Goal: Information Seeking & Learning: Check status

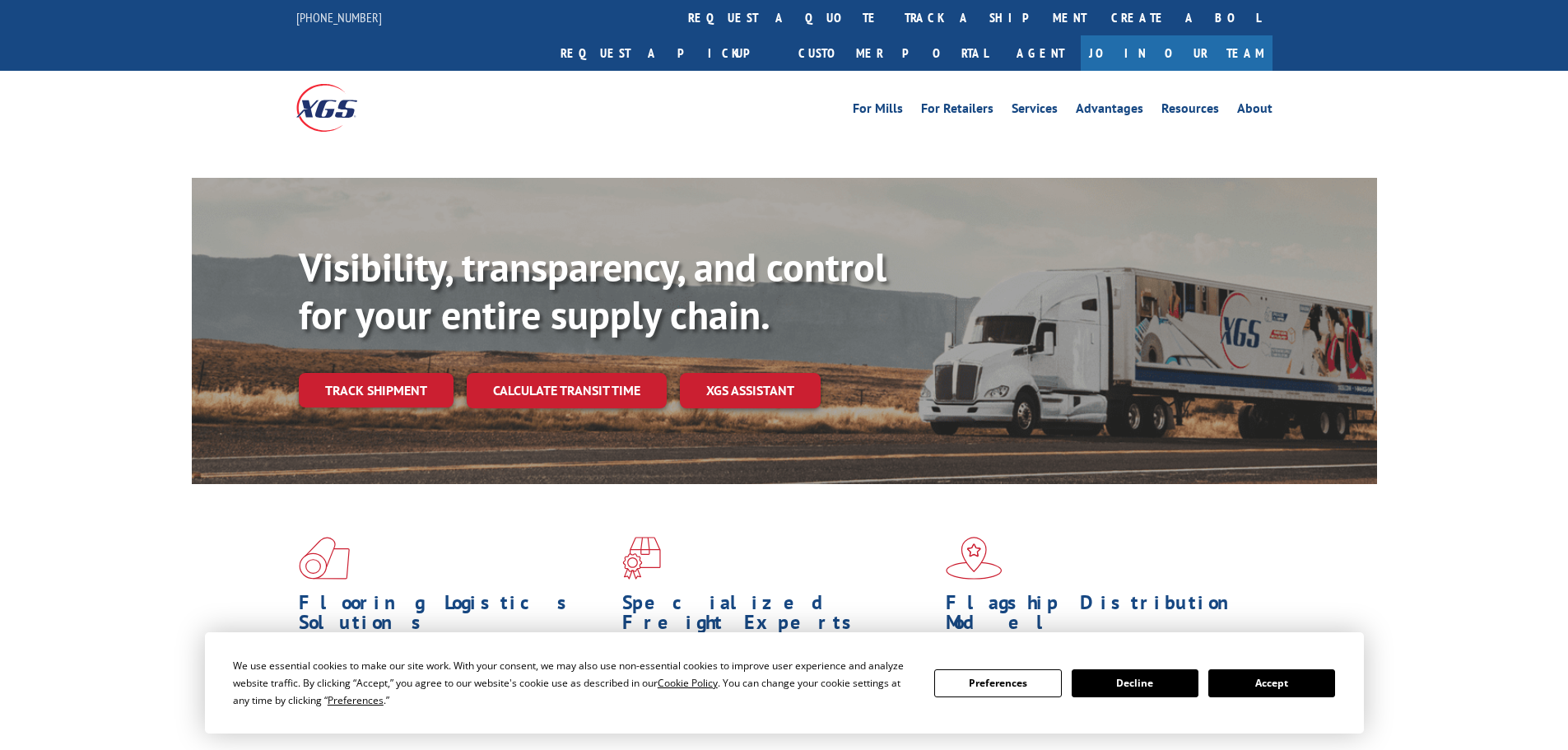
drag, startPoint x: 1263, startPoint y: 683, endPoint x: 1250, endPoint y: 661, distance: 25.6
click at [1261, 681] on button "Accept" at bounding box center [1272, 683] width 126 height 28
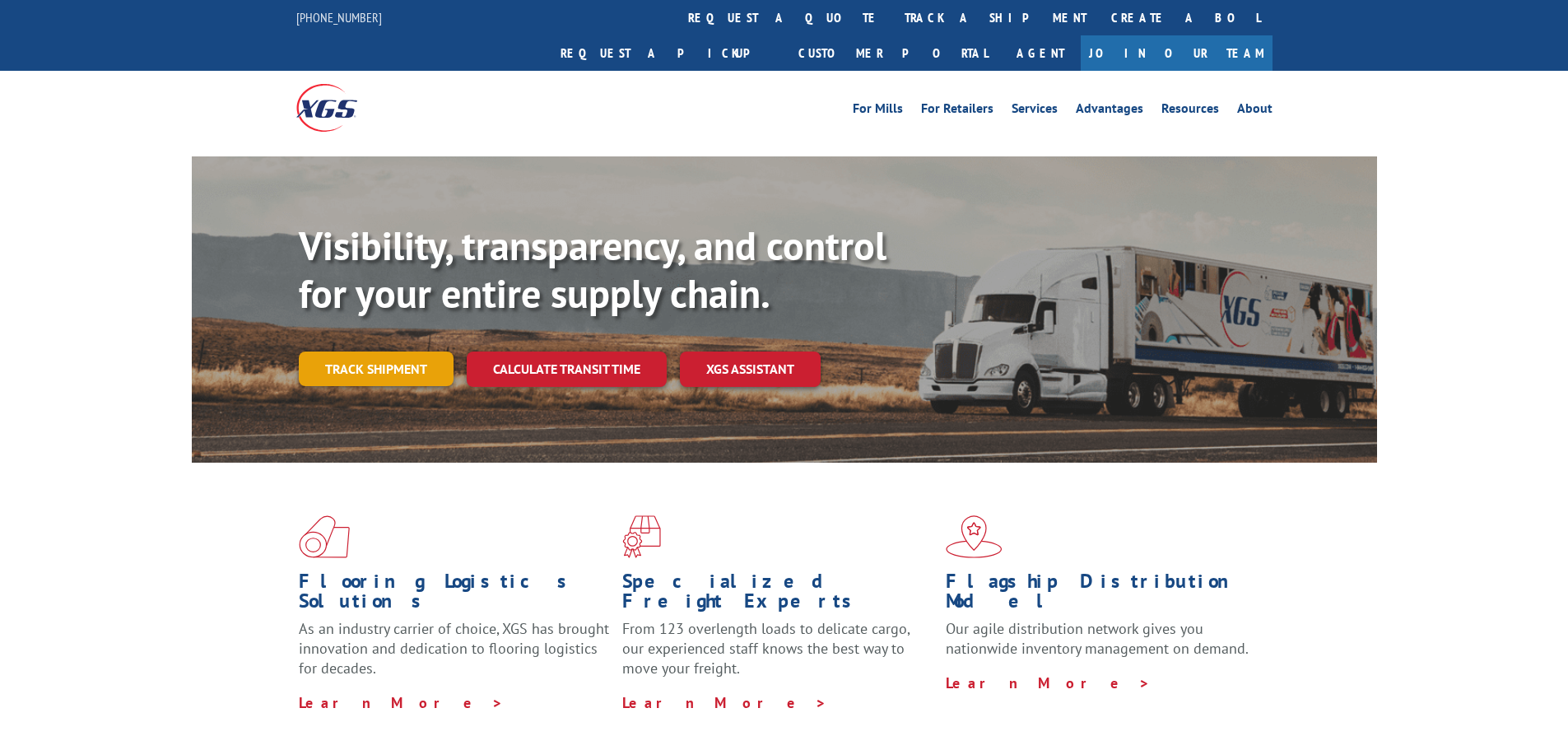
click at [346, 351] on link "Track shipment" at bounding box center [376, 368] width 155 height 34
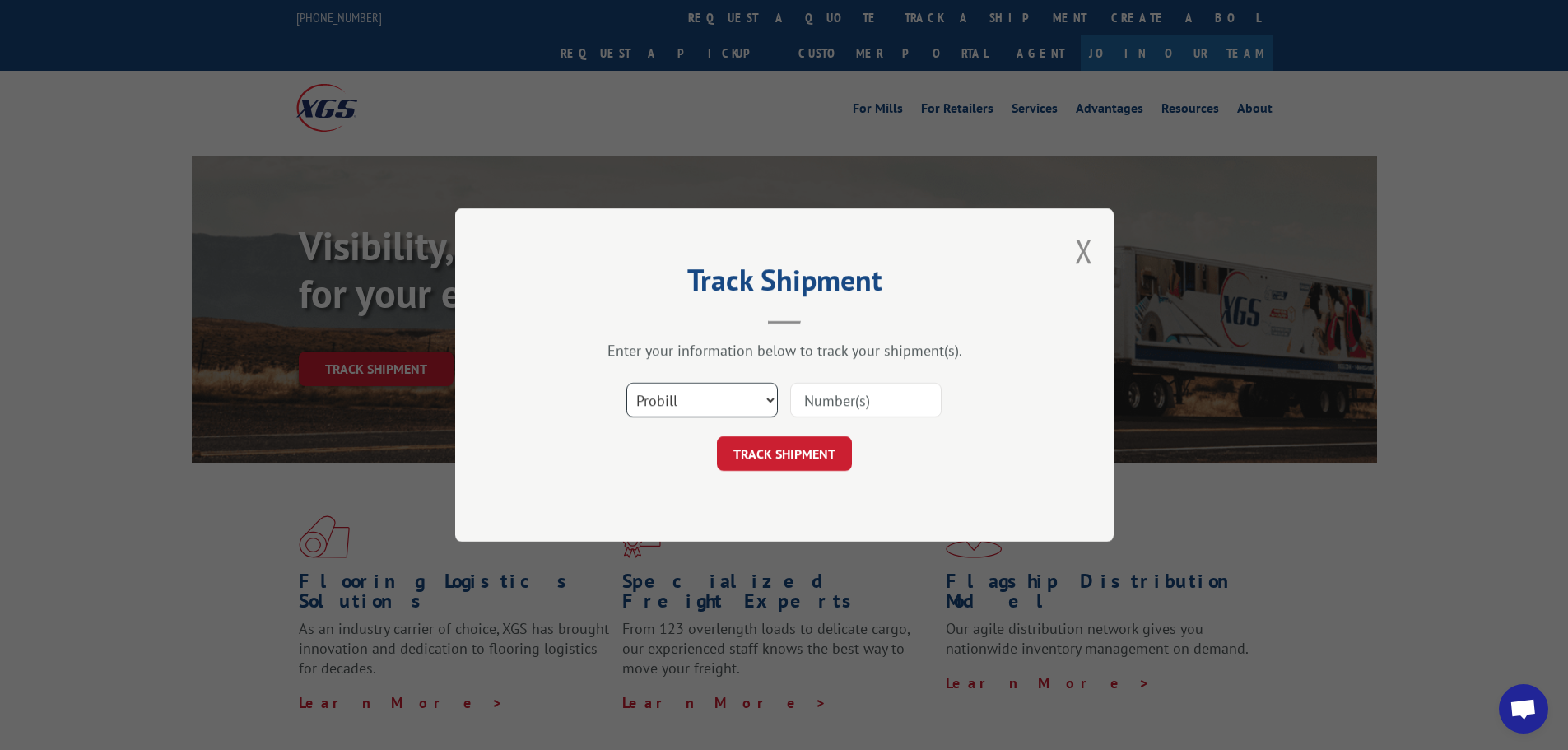
click at [683, 402] on select "Select category... Probill BOL PO" at bounding box center [701, 400] width 151 height 34
select select "bol"
click at [626, 383] on select "Select category... Probill BOL PO" at bounding box center [701, 400] width 151 height 34
click at [839, 387] on input at bounding box center [866, 400] width 151 height 34
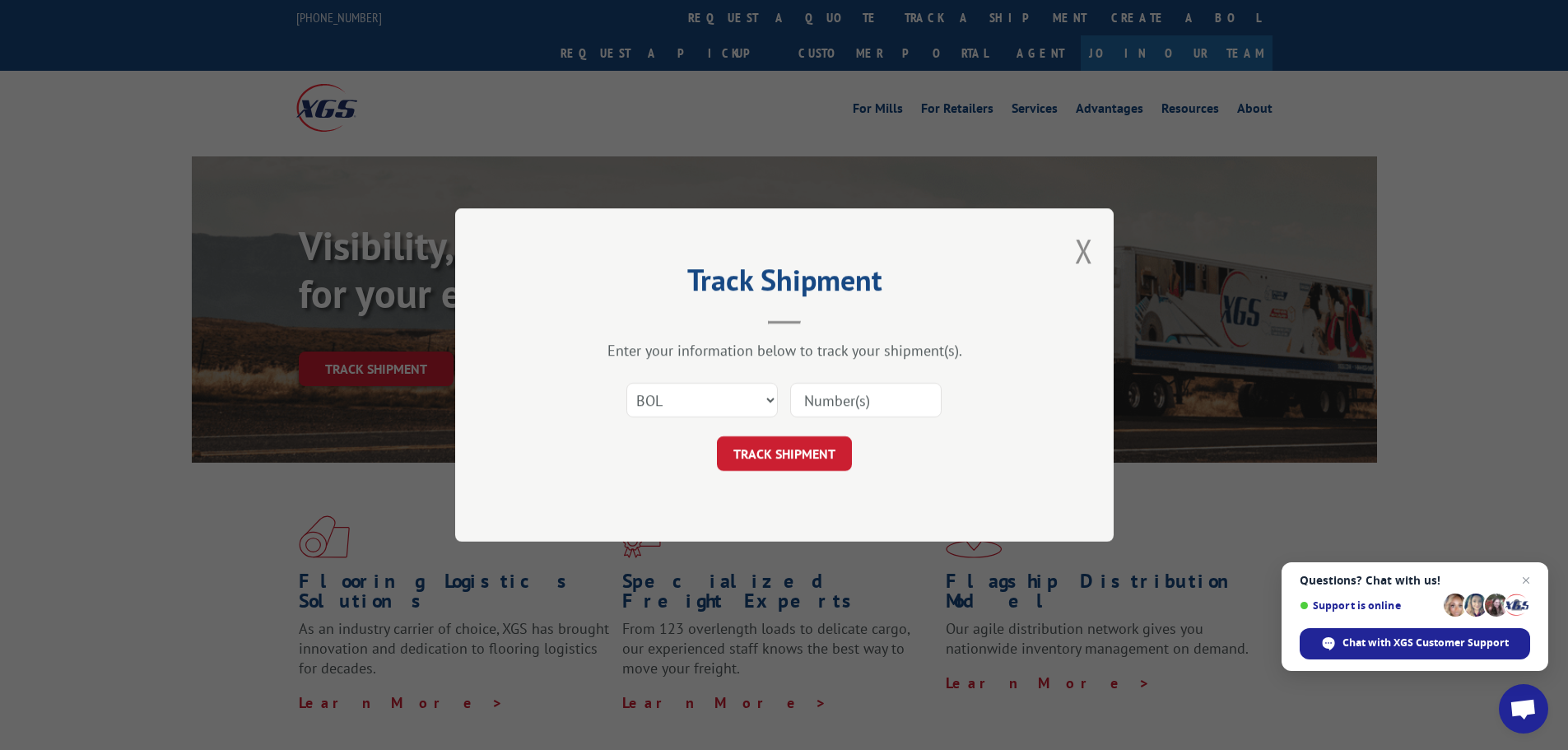
paste input "6016572"
type input "6016572"
click at [791, 450] on button "TRACK SHIPMENT" at bounding box center [784, 454] width 135 height 34
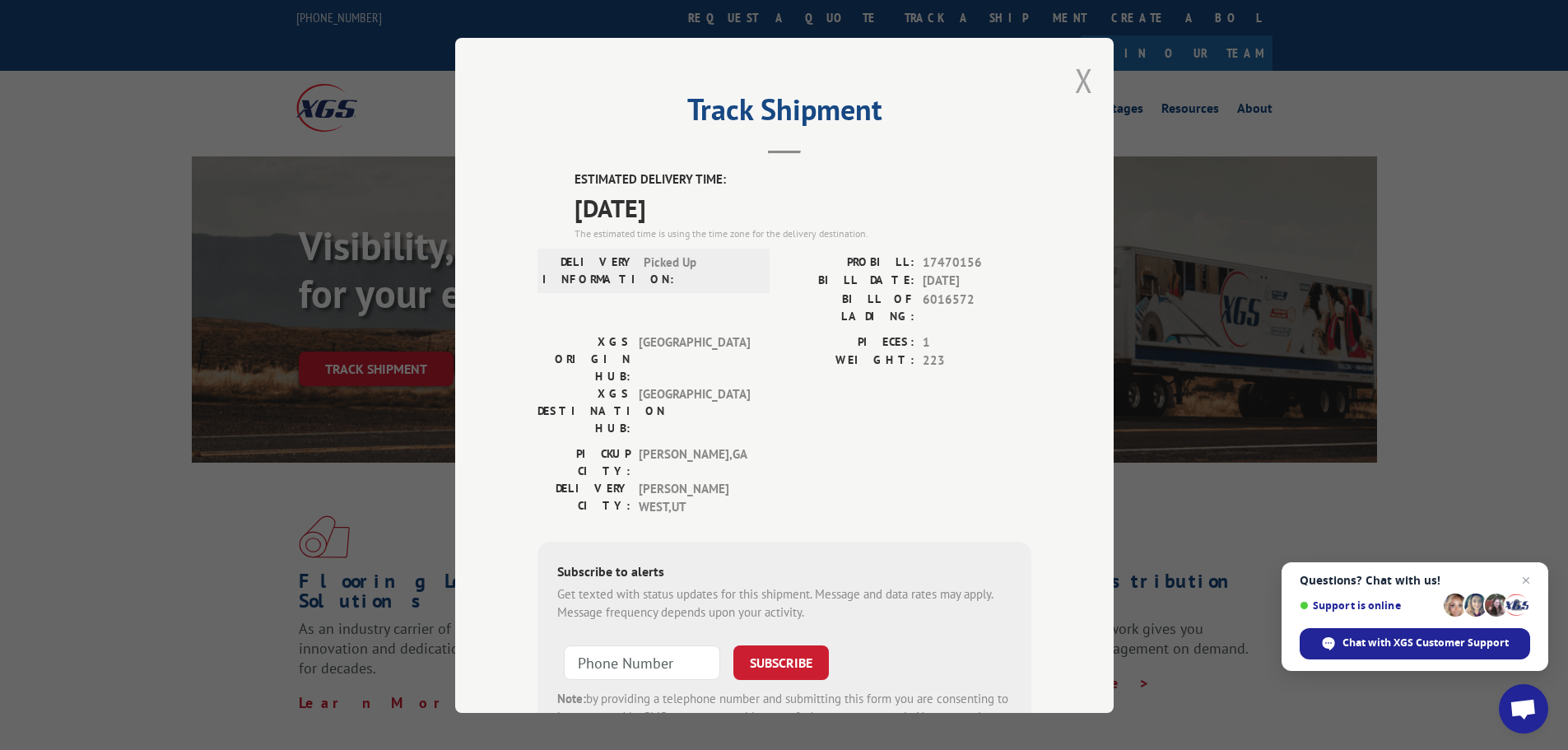
click at [1080, 81] on button "Close modal" at bounding box center [1083, 80] width 18 height 44
